Goal: Task Accomplishment & Management: Use online tool/utility

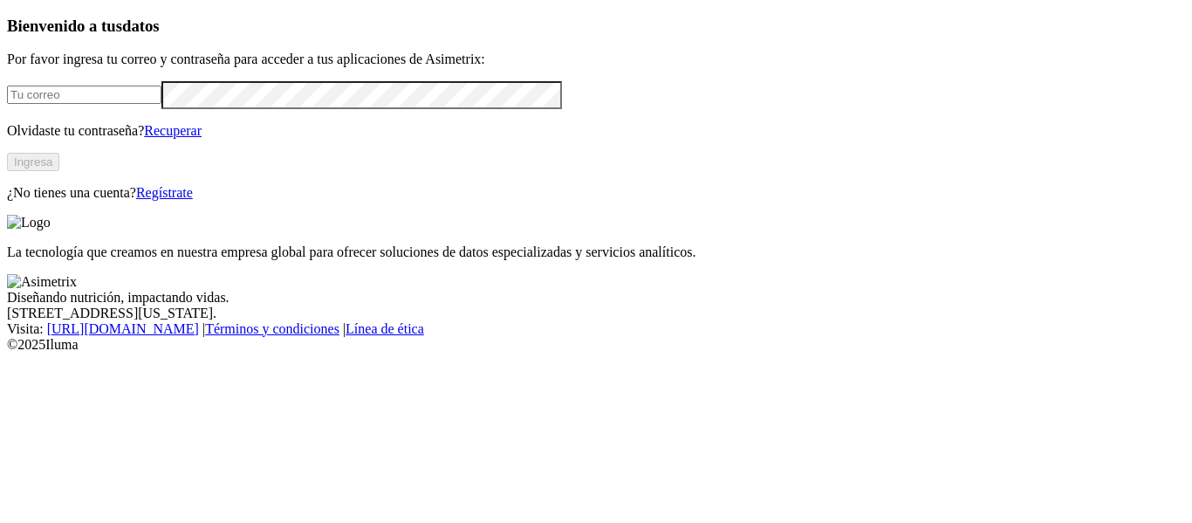
type input "[EMAIL_ADDRESS][DOMAIN_NAME]"
click at [59, 171] on button "Ingresa" at bounding box center [33, 162] width 52 height 18
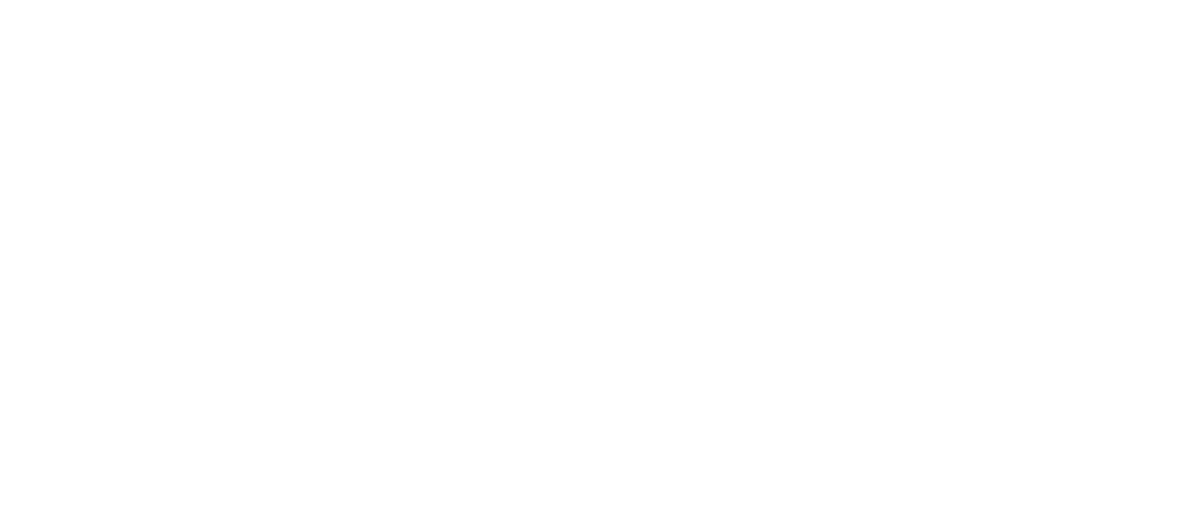
type input "castilandia"
